Goal: Task Accomplishment & Management: Complete application form

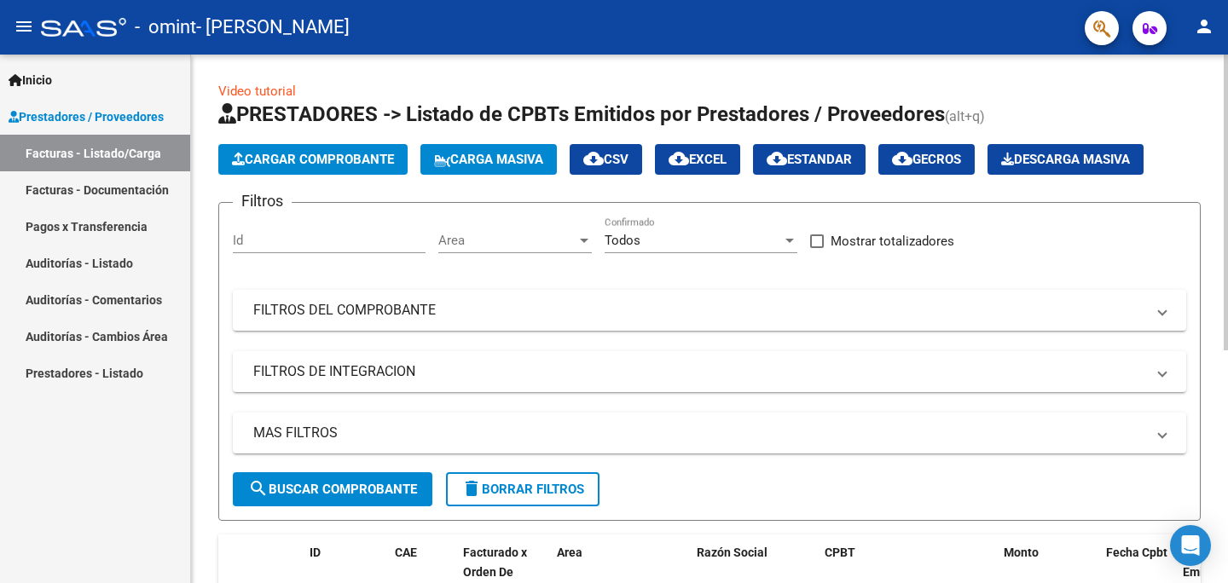
click at [308, 160] on span "Cargar Comprobante" at bounding box center [313, 159] width 162 height 15
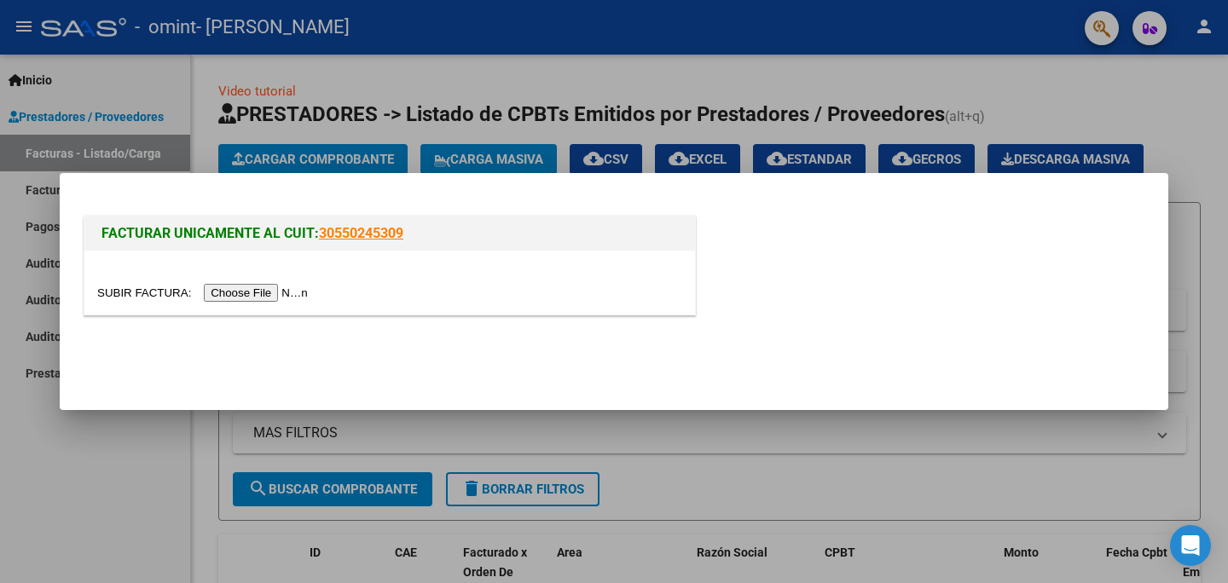
click at [257, 290] on input "file" at bounding box center [205, 293] width 216 height 18
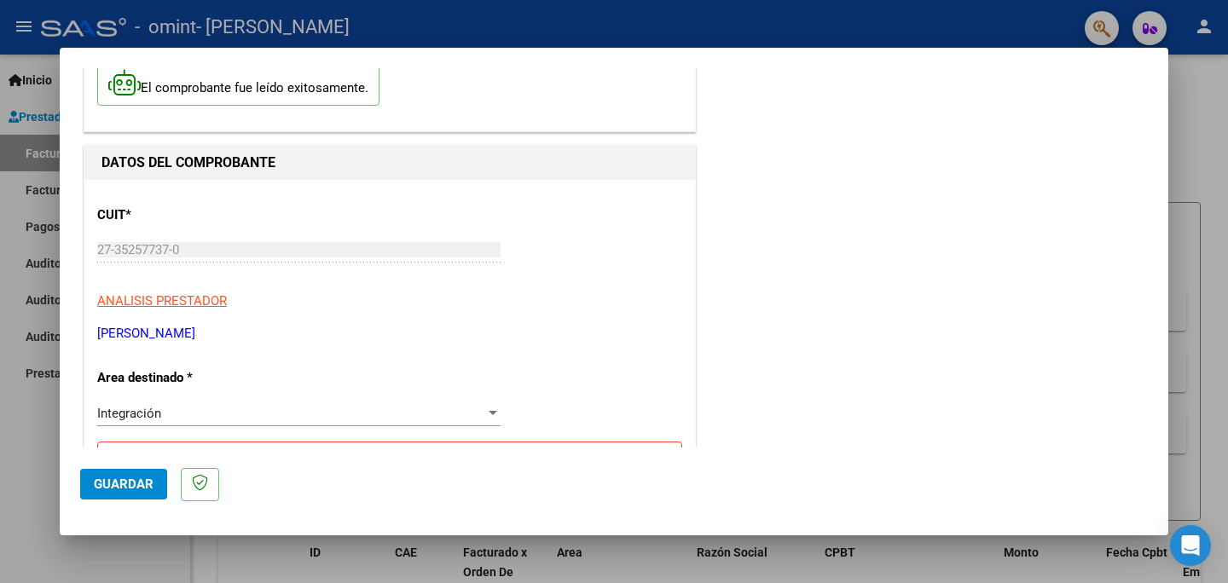
scroll to position [108, 0]
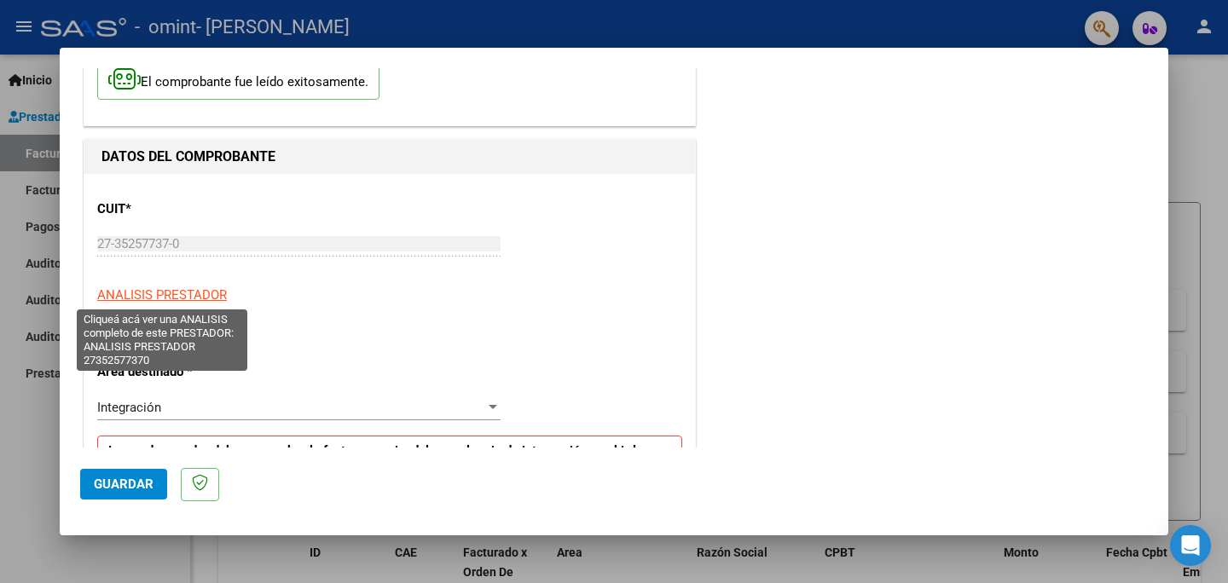
click at [170, 290] on span "ANALISIS PRESTADOR" at bounding box center [162, 294] width 130 height 15
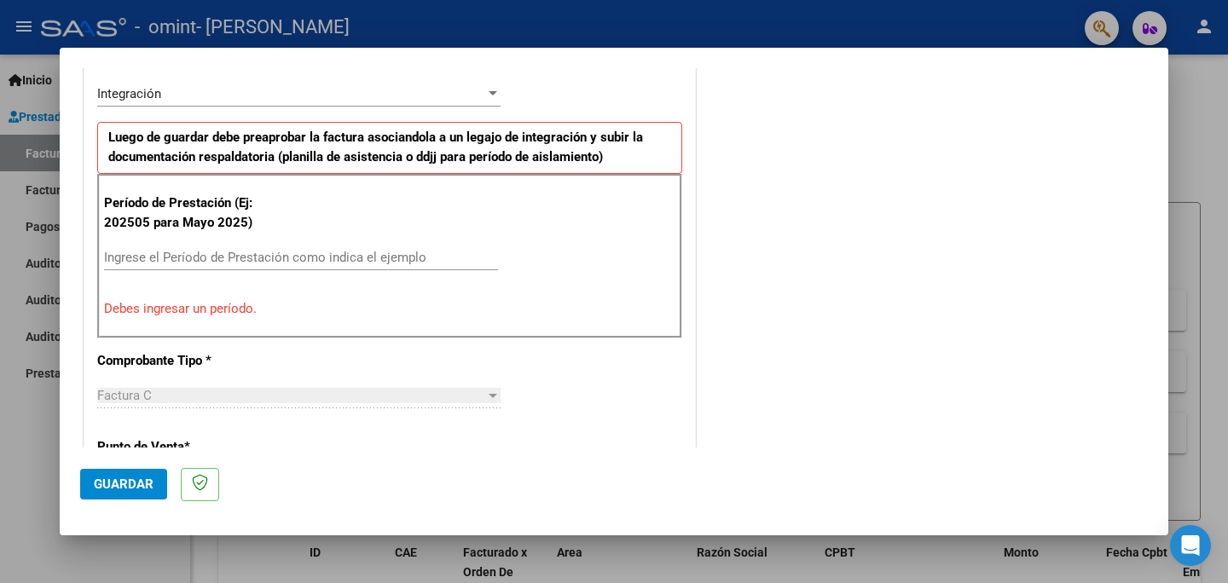
scroll to position [425, 0]
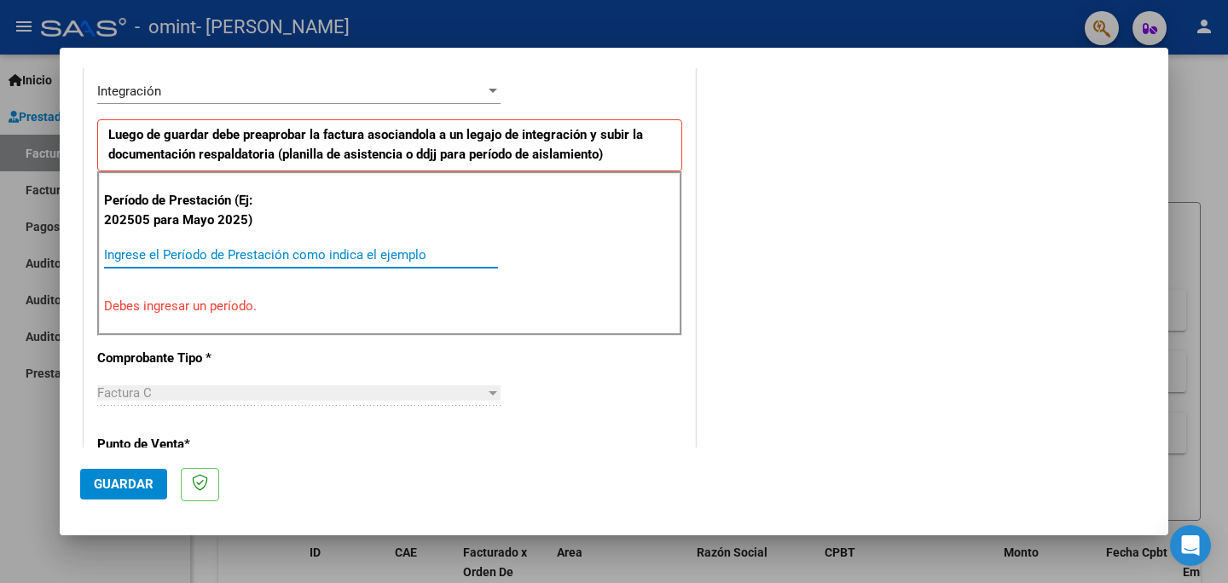
click at [170, 253] on input "Ingrese el Período de Prestación como indica el ejemplo" at bounding box center [301, 254] width 394 height 15
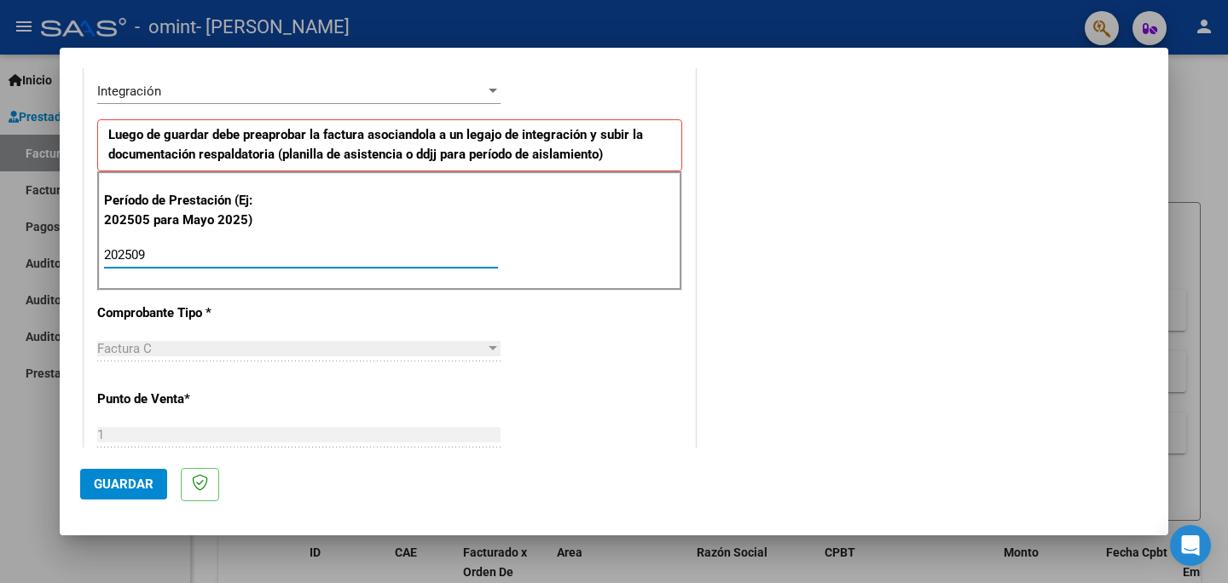
type input "202509"
click at [601, 373] on div "CUIT * 27-35257737-0 Ingresar CUIT ANALISIS PRESTADOR [PERSON_NAME] Area destin…" at bounding box center [389, 499] width 610 height 1283
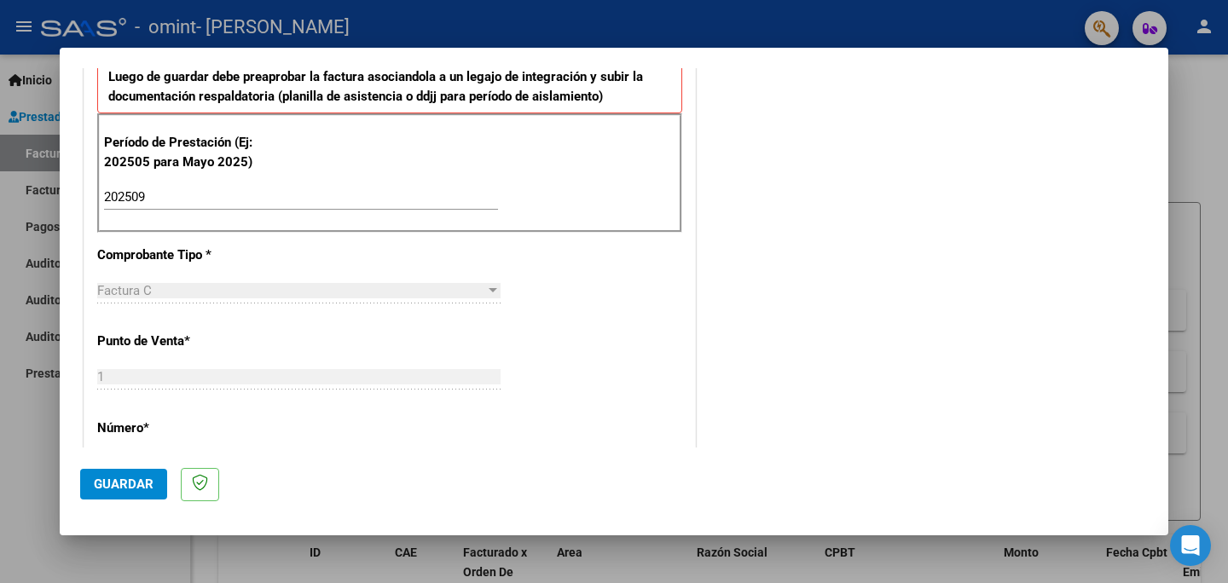
scroll to position [0, 0]
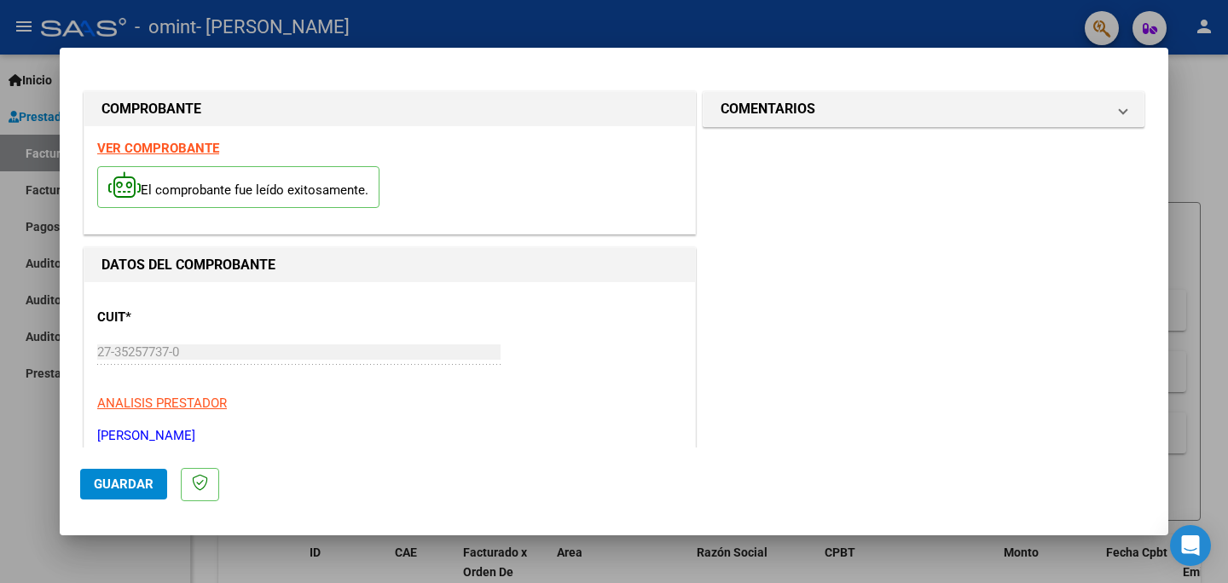
click at [1119, 113] on span at bounding box center [1122, 109] width 7 height 20
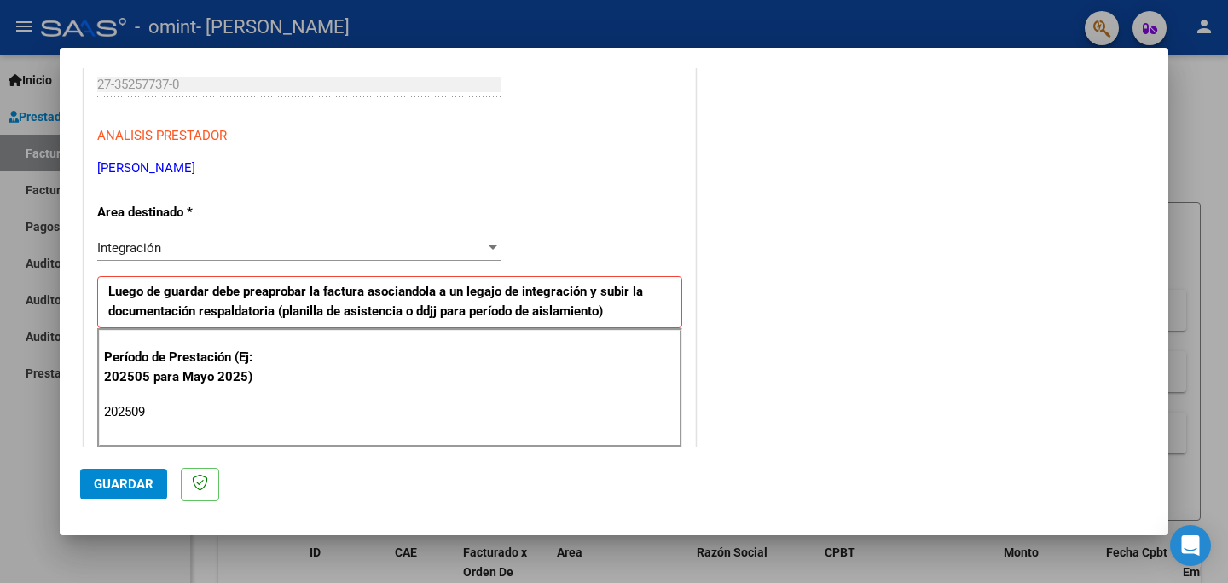
scroll to position [269, 0]
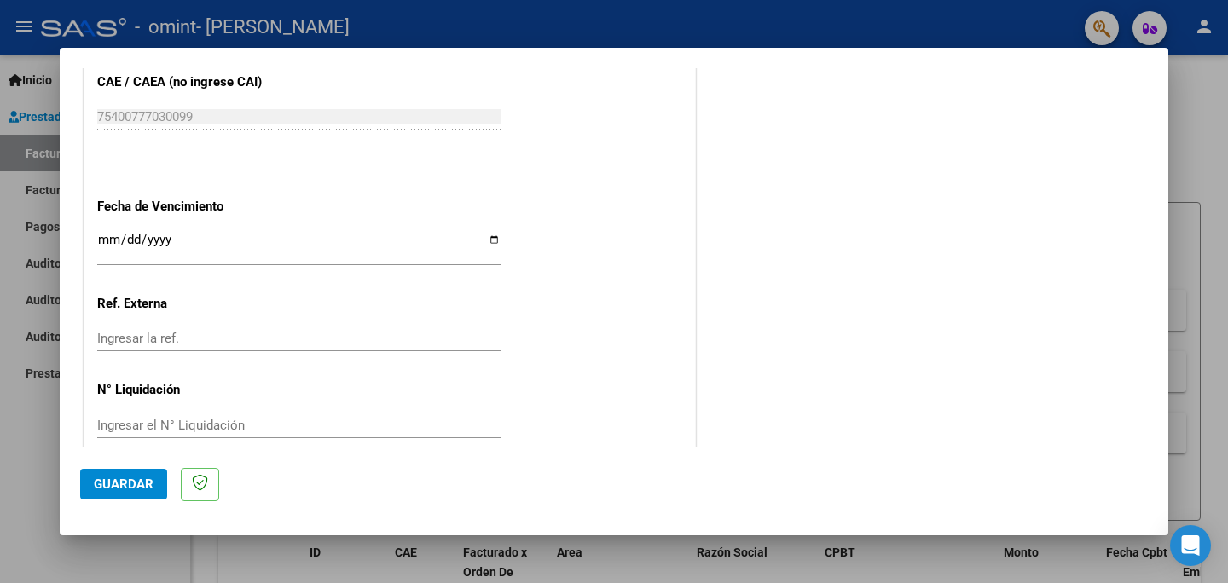
scroll to position [1118, 0]
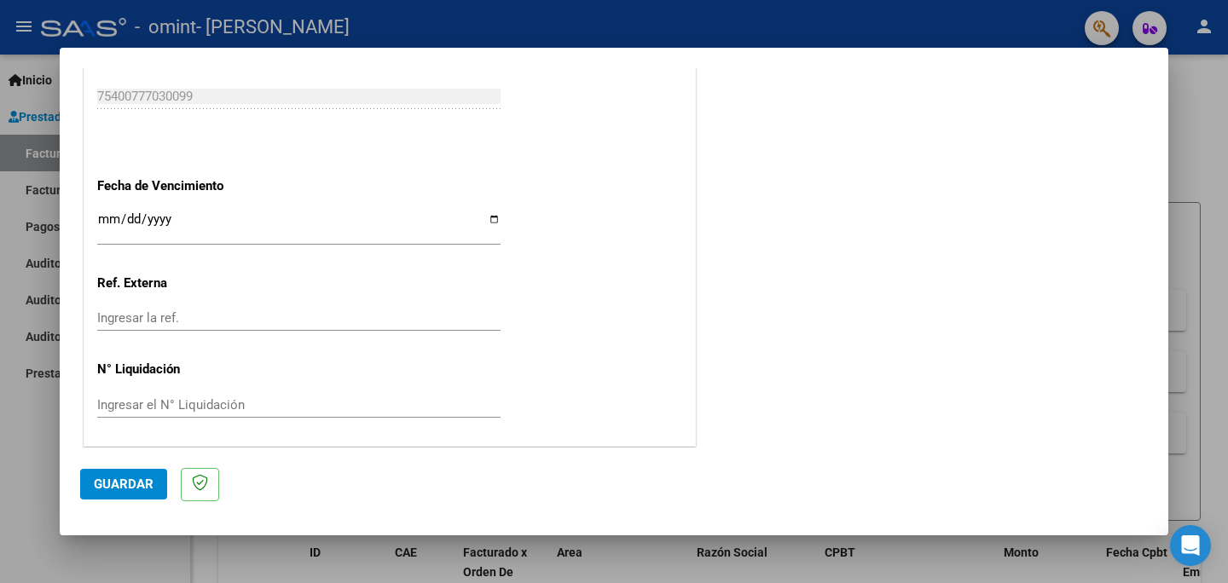
click at [139, 477] on span "Guardar" at bounding box center [124, 484] width 60 height 15
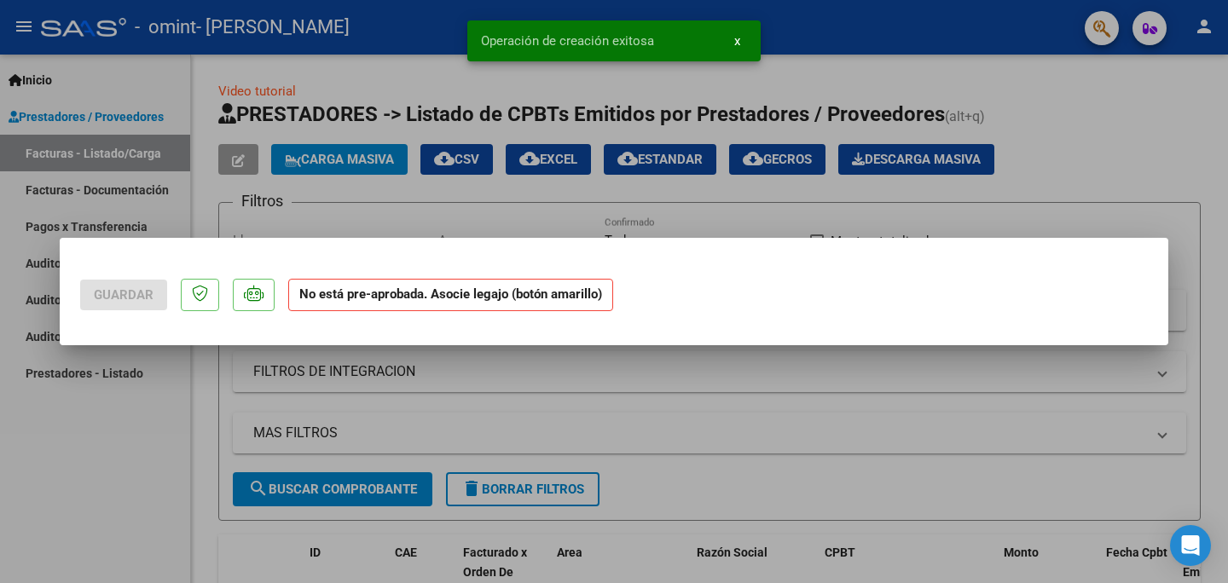
scroll to position [0, 0]
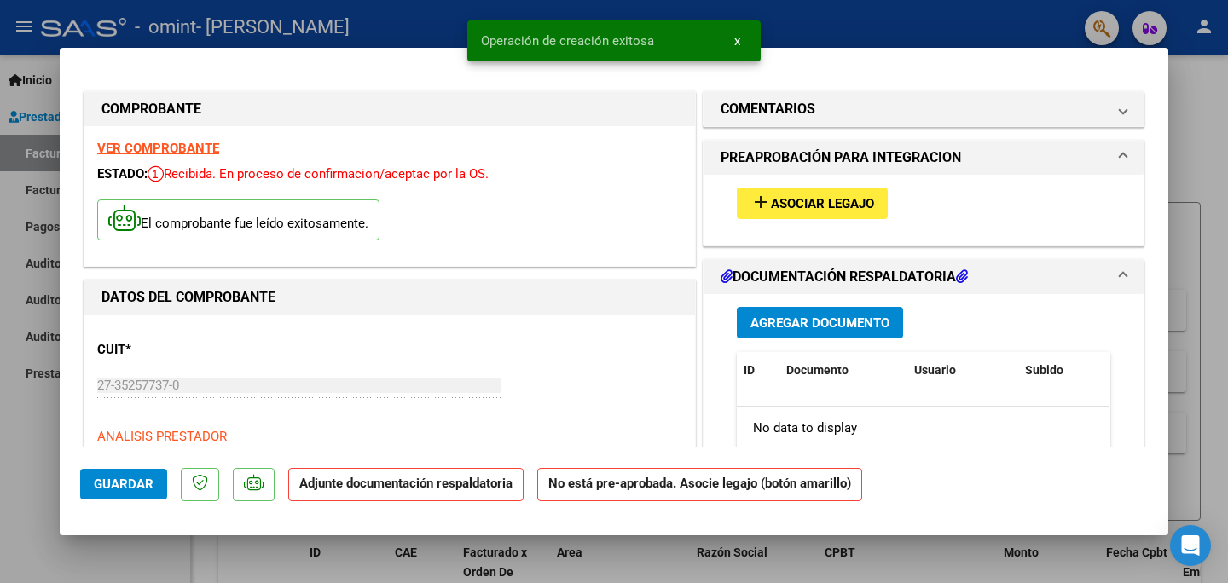
click at [832, 318] on span "Agregar Documento" at bounding box center [819, 322] width 139 height 15
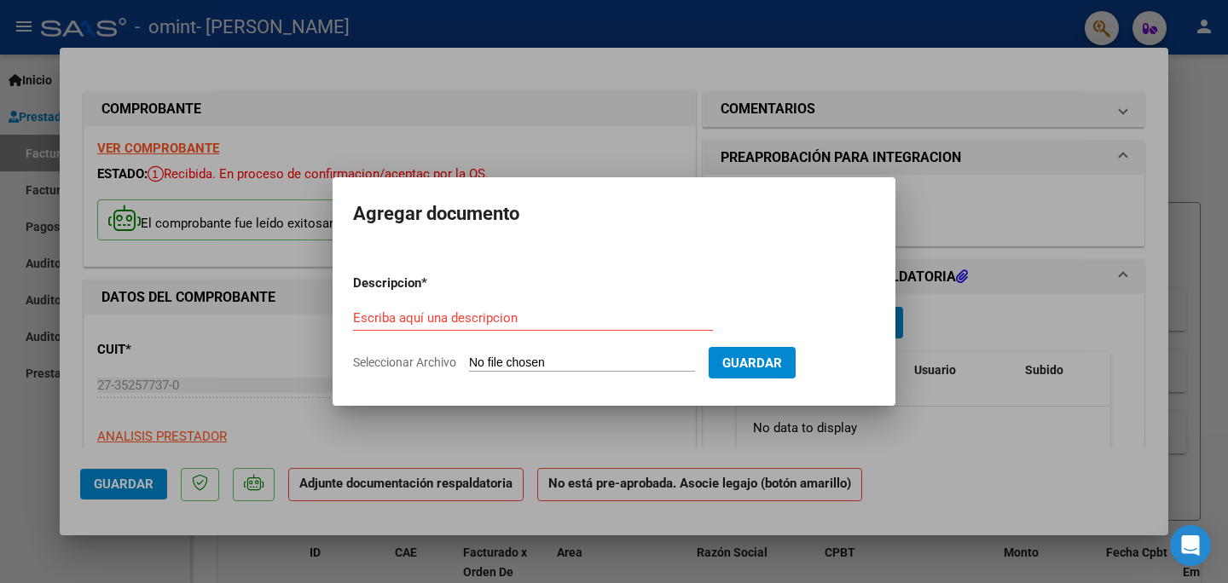
click at [522, 358] on input "Seleccionar Archivo" at bounding box center [582, 363] width 226 height 16
type input "C:\fakepath\CamScanner [DATE] 21.27.pdf"
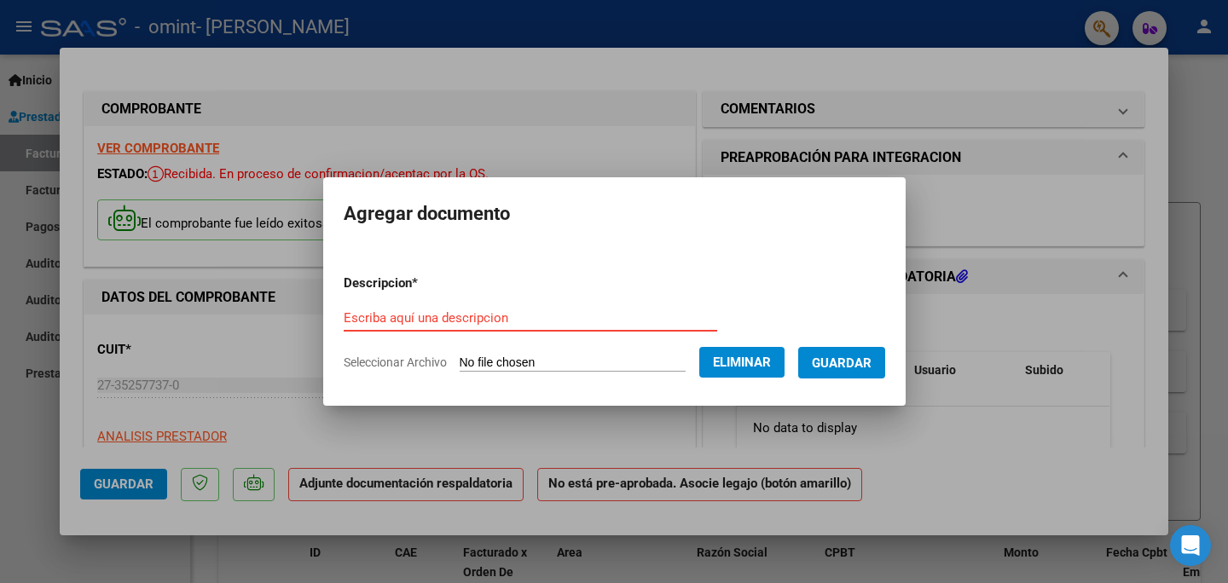
click at [444, 319] on input "Escriba aquí una descripcion" at bounding box center [530, 317] width 373 height 15
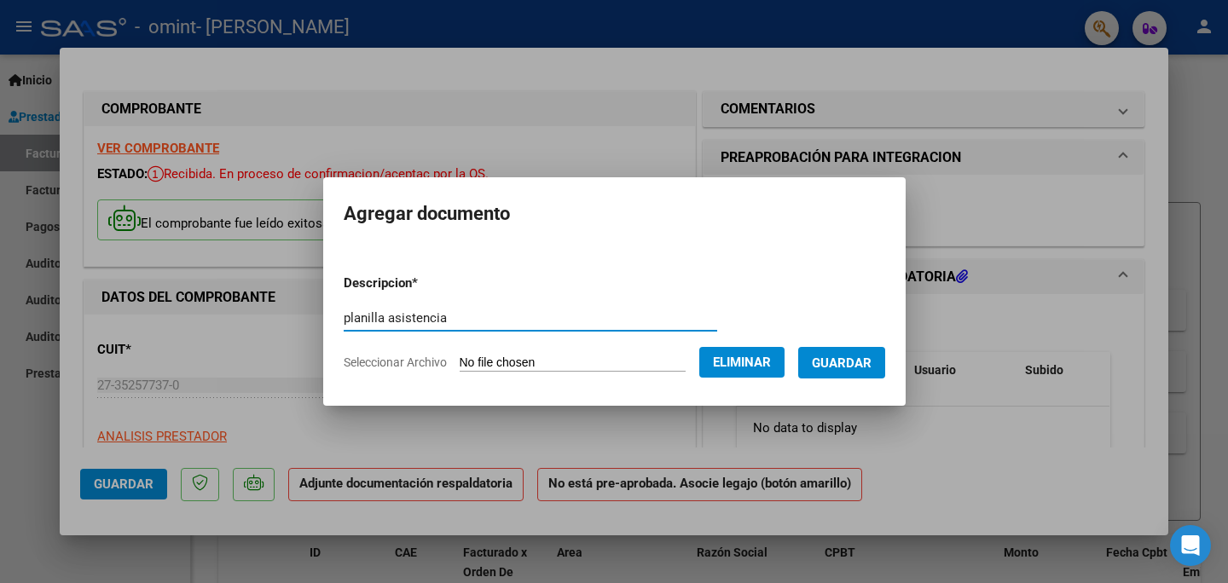
type input "planilla asistencia"
click at [870, 364] on span "Guardar" at bounding box center [842, 362] width 60 height 15
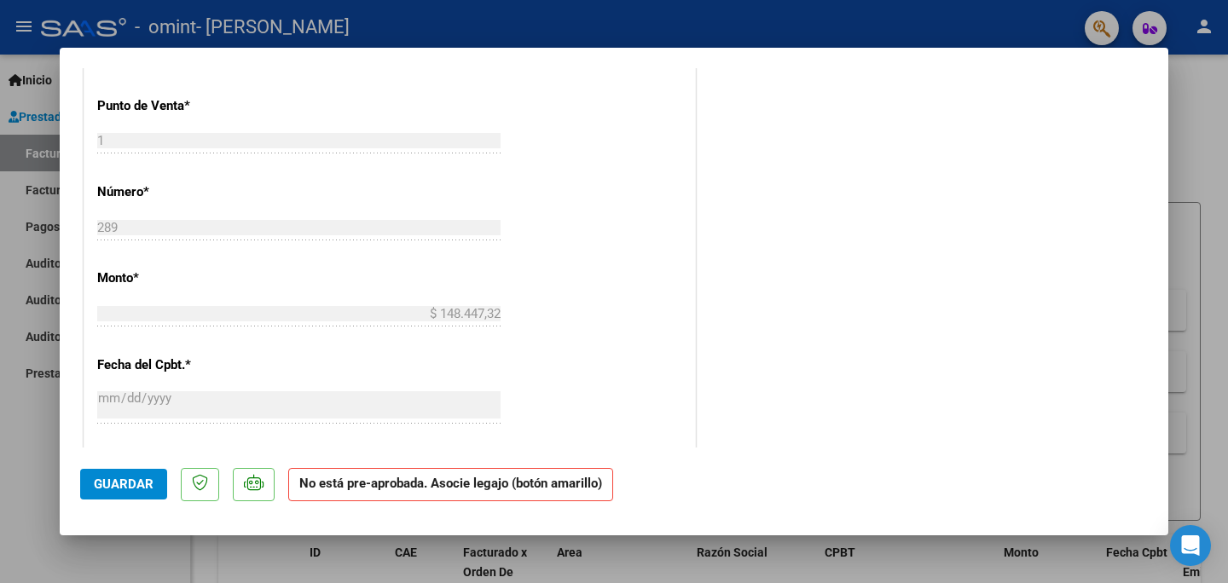
scroll to position [706, 0]
click at [116, 482] on span "Guardar" at bounding box center [124, 484] width 60 height 15
click at [106, 488] on span "Guardar" at bounding box center [124, 484] width 60 height 15
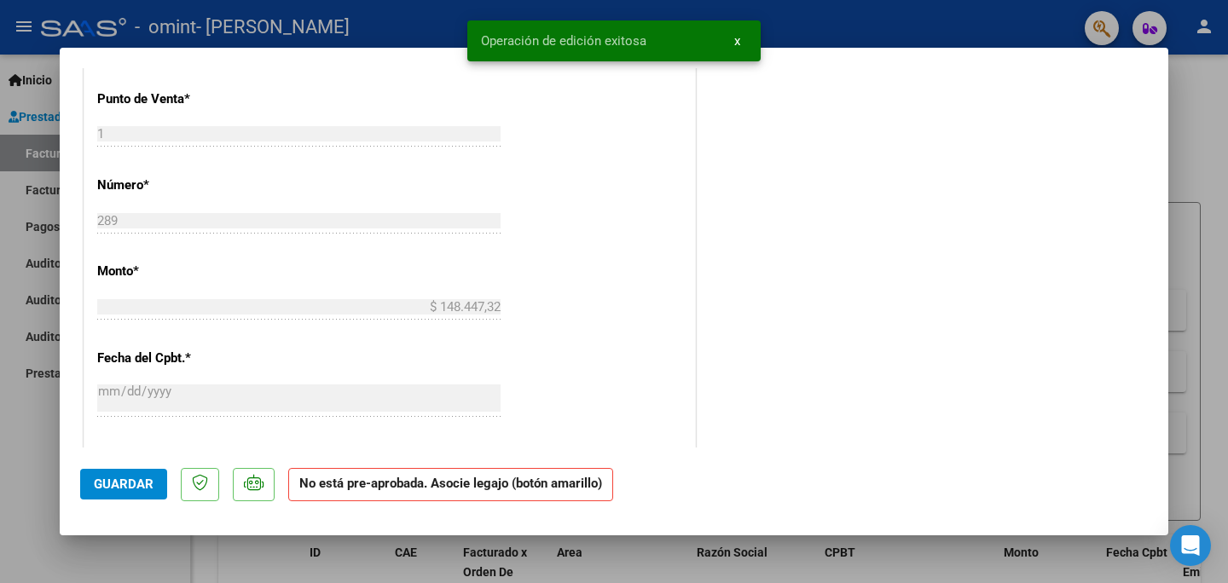
type input "$ 0,00"
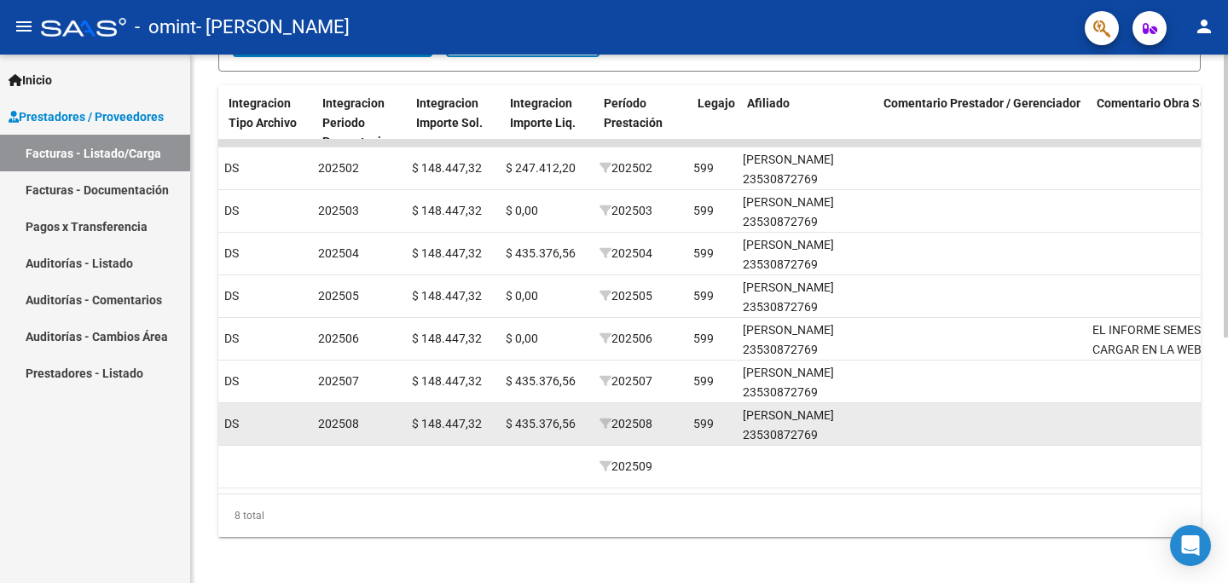
scroll to position [0, 1835]
